Goal: Information Seeking & Learning: Learn about a topic

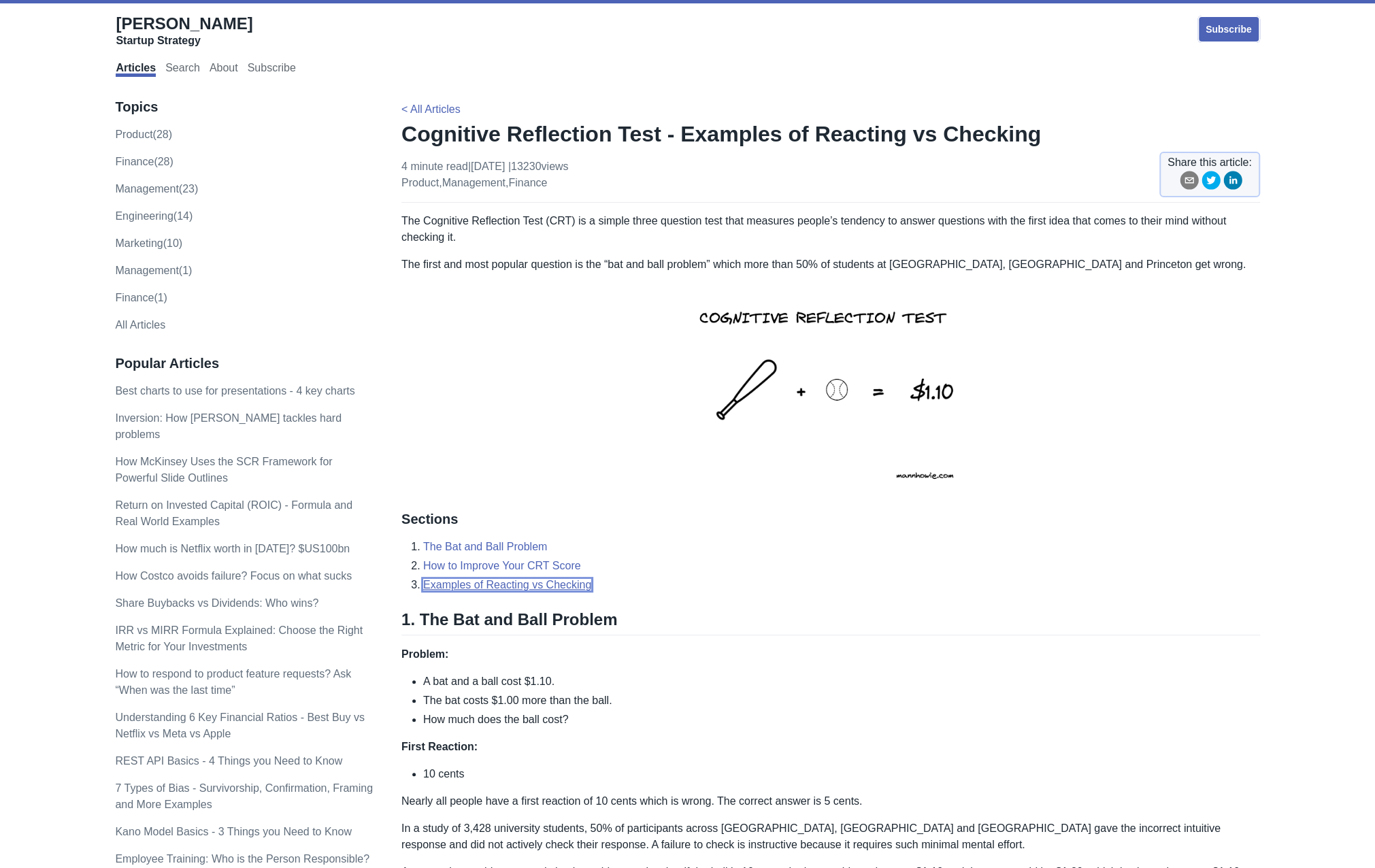
click at [487, 581] on link "Examples of Reacting vs Checking" at bounding box center [508, 584] width 168 height 11
click at [498, 560] on link "How to Improve Your CRT Score" at bounding box center [502, 565] width 158 height 11
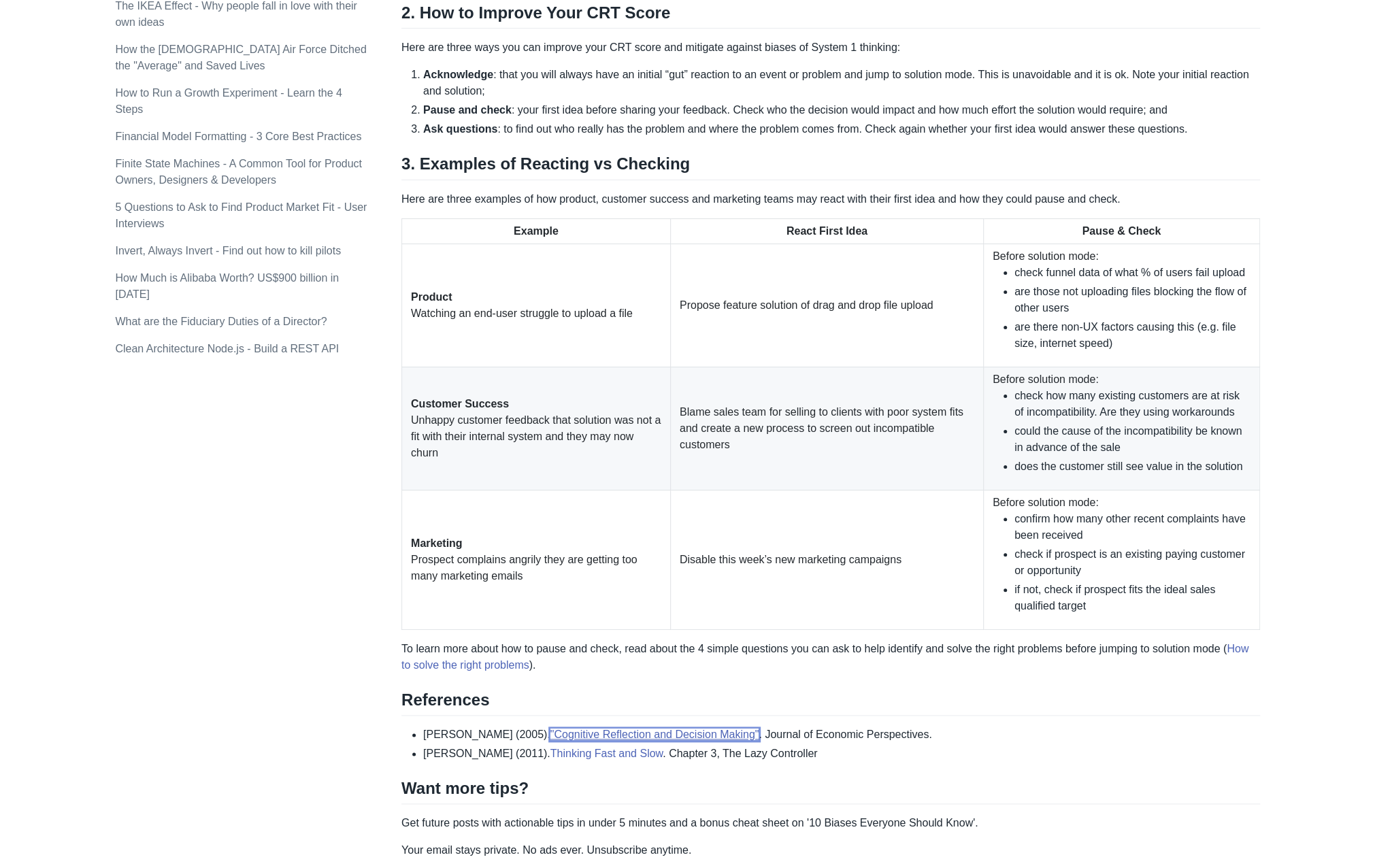
click at [641, 730] on link ""Cognitive Reflection and Decision Making"" at bounding box center [655, 734] width 209 height 11
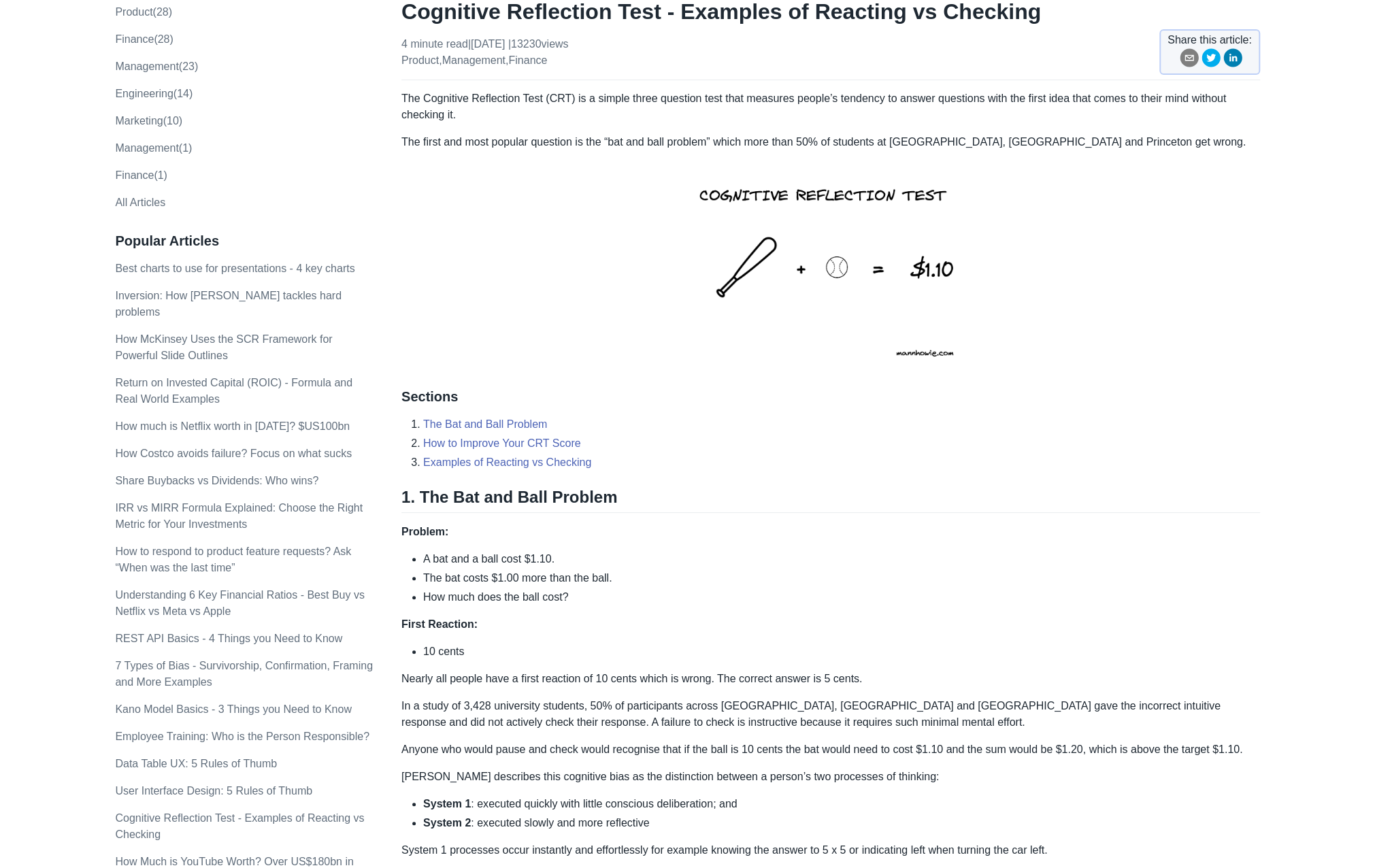
scroll to position [0, 0]
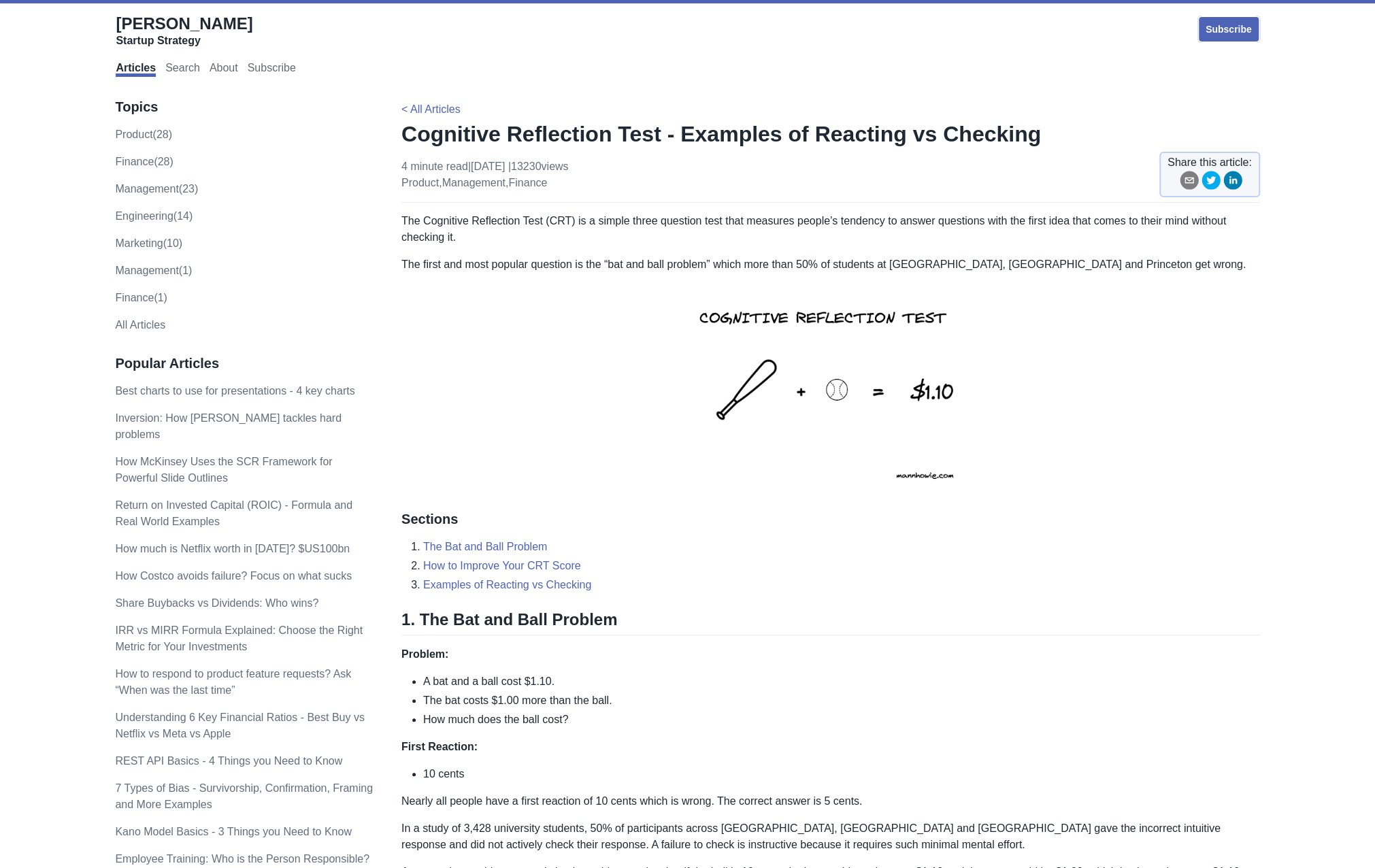
scroll to position [1172, 0]
